Goal: Information Seeking & Learning: Learn about a topic

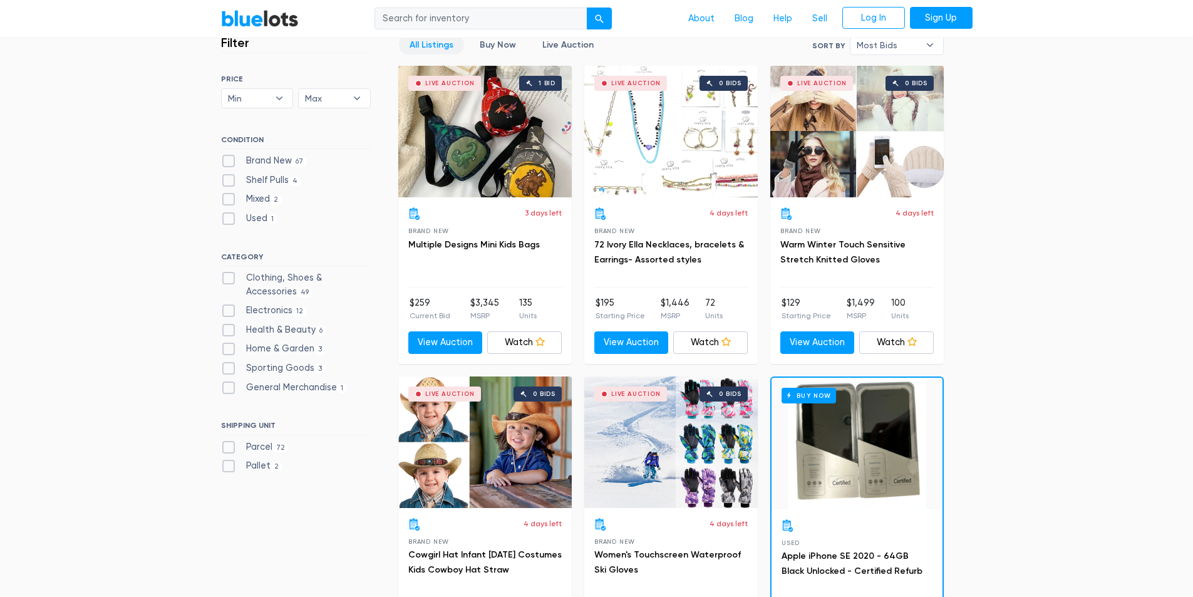
scroll to position [376, 0]
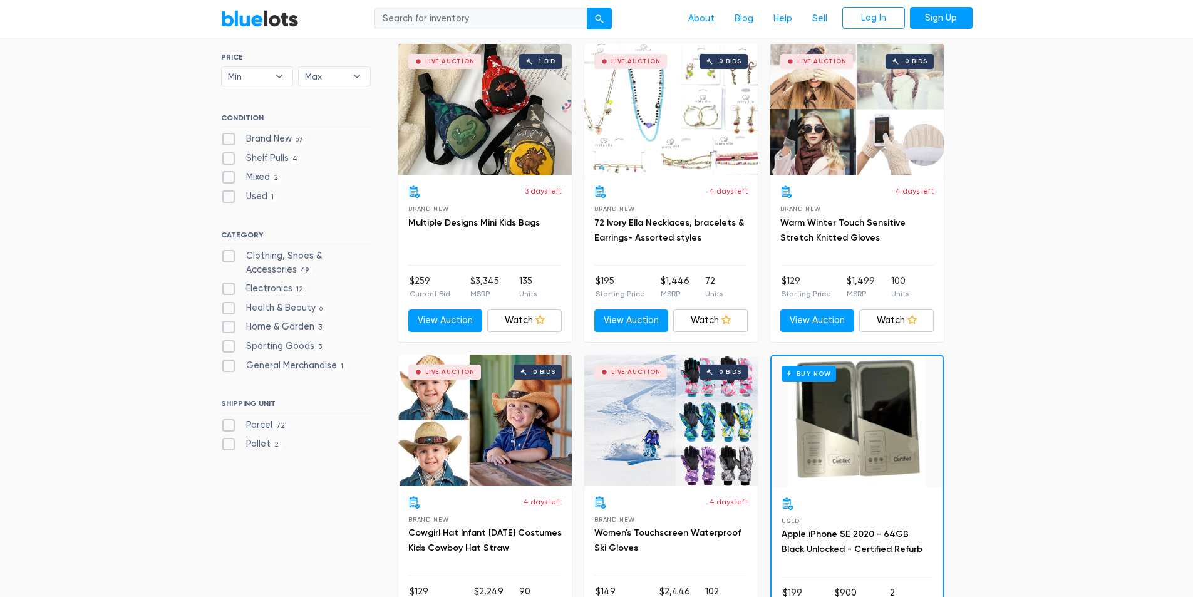
click at [231, 138] on label "Brand New 67" at bounding box center [264, 139] width 86 height 14
click at [229, 138] on New"] "Brand New 67" at bounding box center [225, 136] width 8 height 8
checkbox New"] "true"
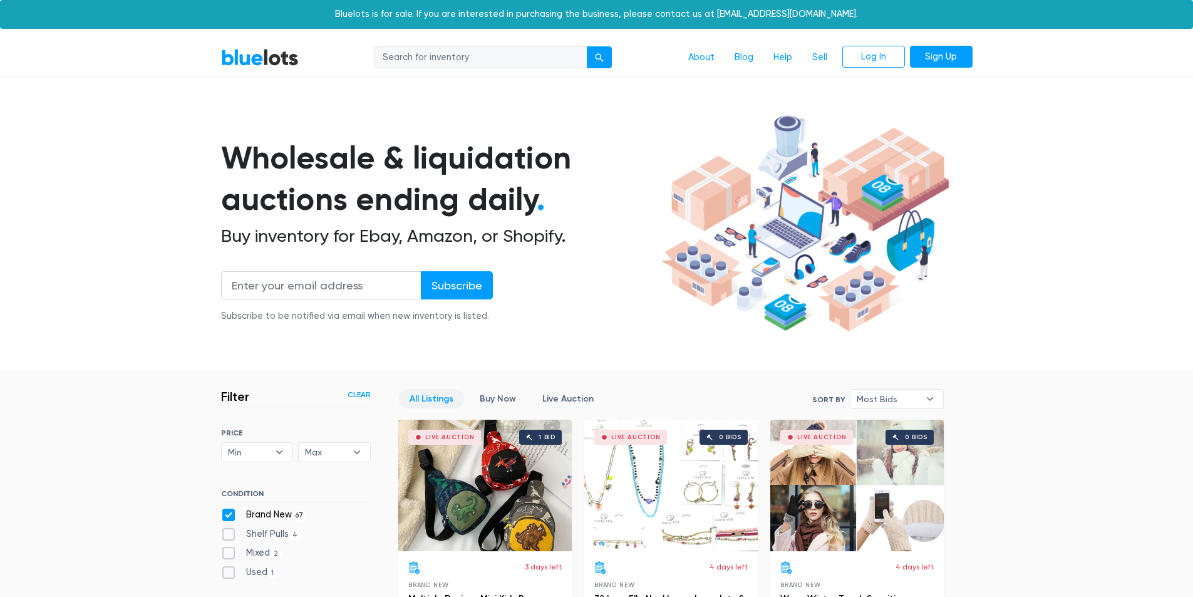
scroll to position [337, 0]
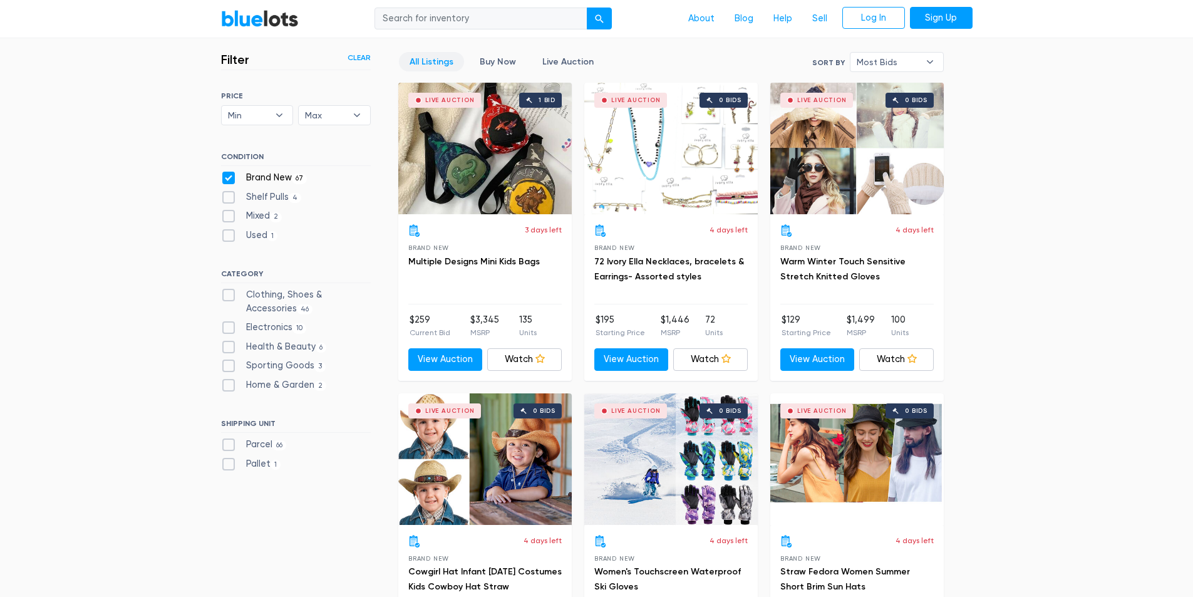
click at [227, 195] on label "Shelf Pulls 4" at bounding box center [261, 197] width 81 height 14
click at [227, 195] on Pulls"] "Shelf Pulls 4" at bounding box center [225, 194] width 8 height 8
checkbox Pulls"] "true"
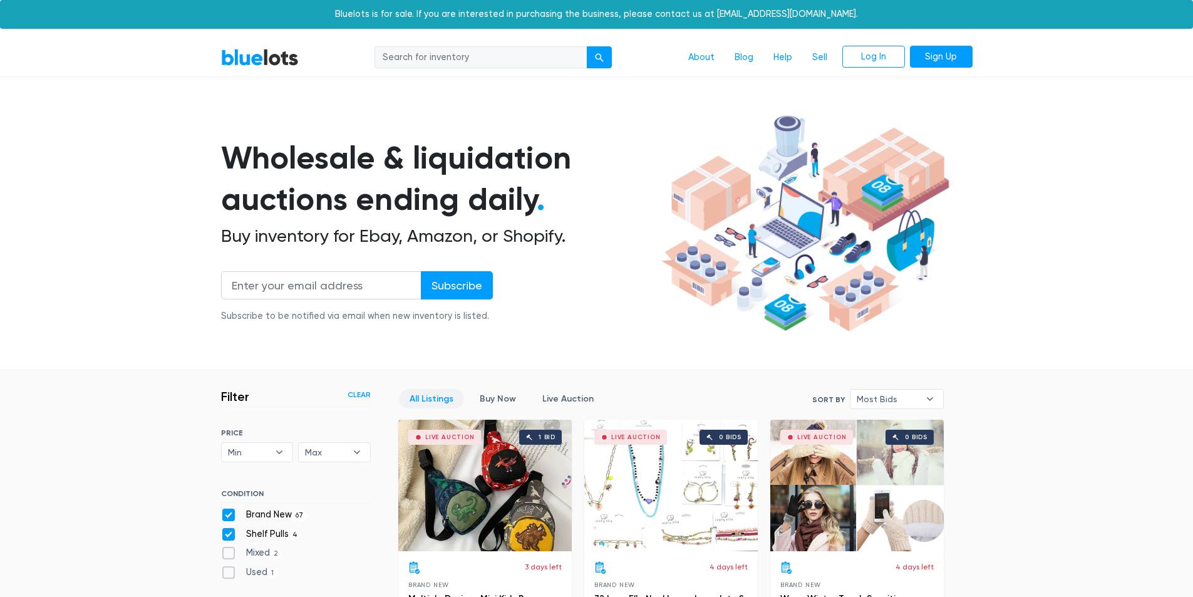
scroll to position [337, 0]
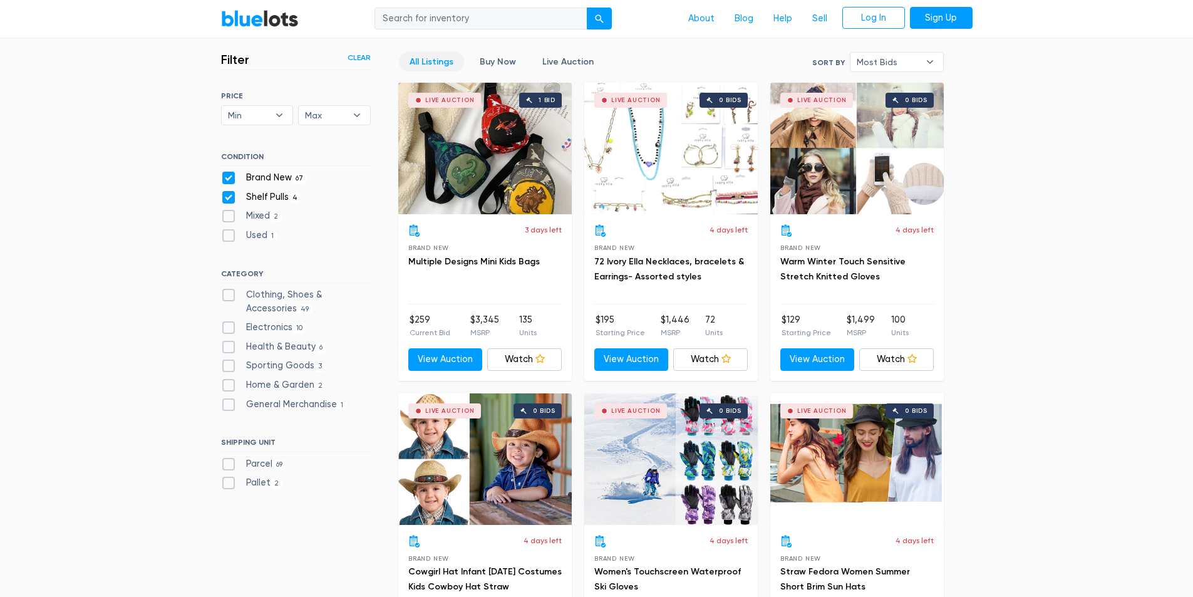
click at [231, 333] on label "Electronics 10" at bounding box center [264, 328] width 86 height 14
click at [229, 329] on input "Electronics 10" at bounding box center [225, 325] width 8 height 8
checkbox input "true"
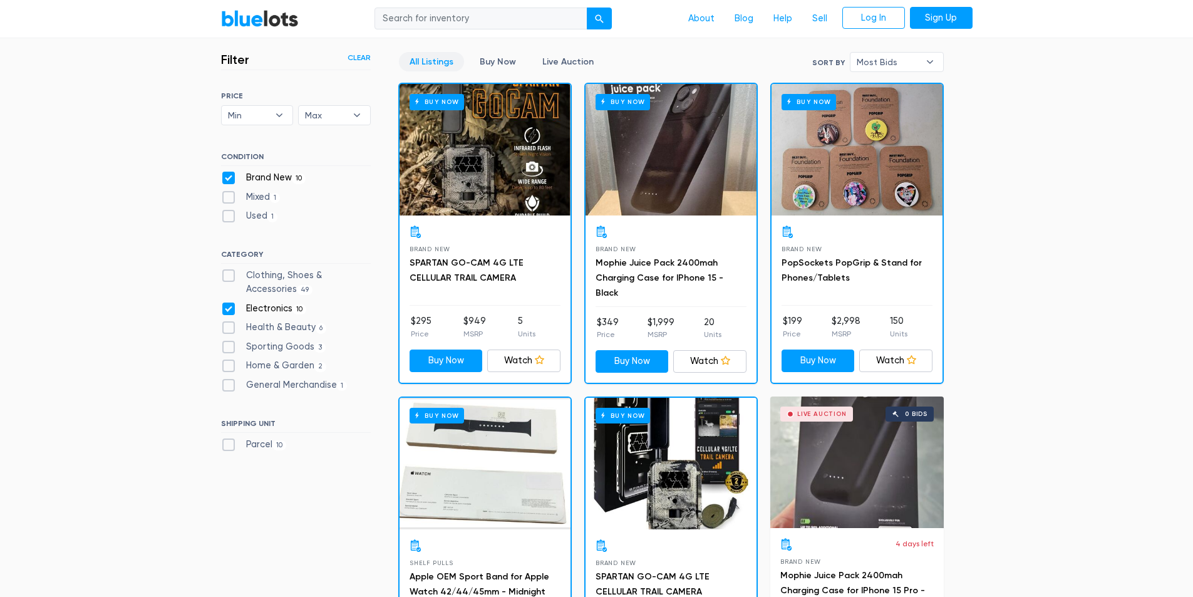
scroll to position [337, 0]
click at [226, 352] on label "Sporting Goods 3" at bounding box center [273, 347] width 105 height 14
click at [226, 348] on Goods"] "Sporting Goods 3" at bounding box center [225, 344] width 8 height 8
checkbox Goods"] "true"
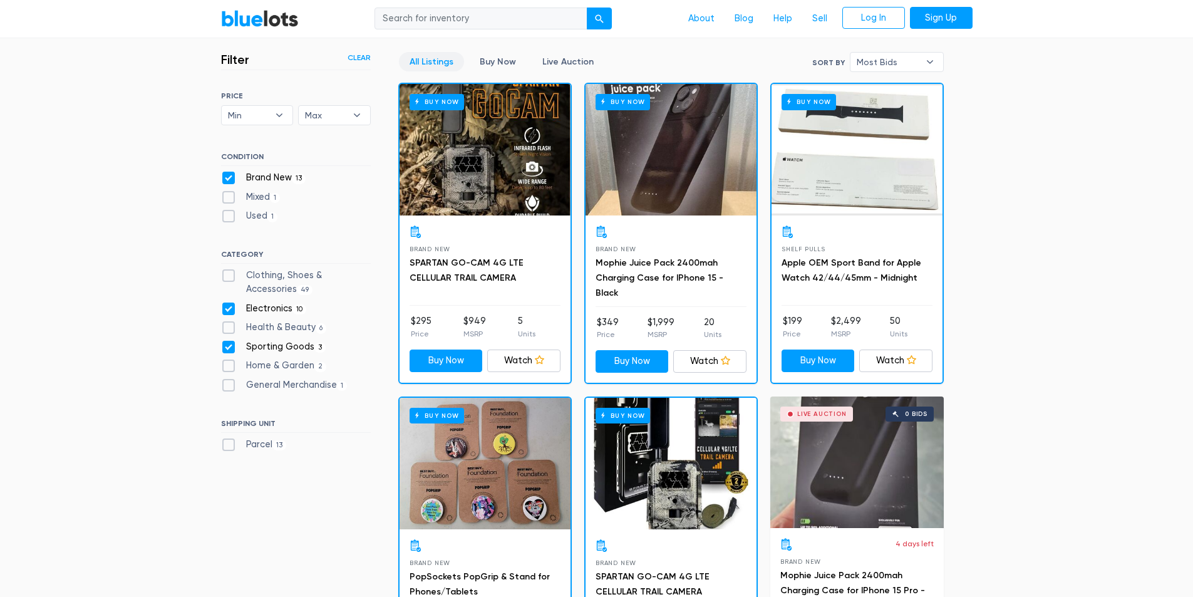
scroll to position [337, 0]
click at [226, 367] on label "Home & Garden 2" at bounding box center [274, 366] width 106 height 14
click at [226, 367] on Garden"] "Home & Garden 2" at bounding box center [225, 363] width 8 height 8
checkbox Garden"] "true"
